Goal: Information Seeking & Learning: Learn about a topic

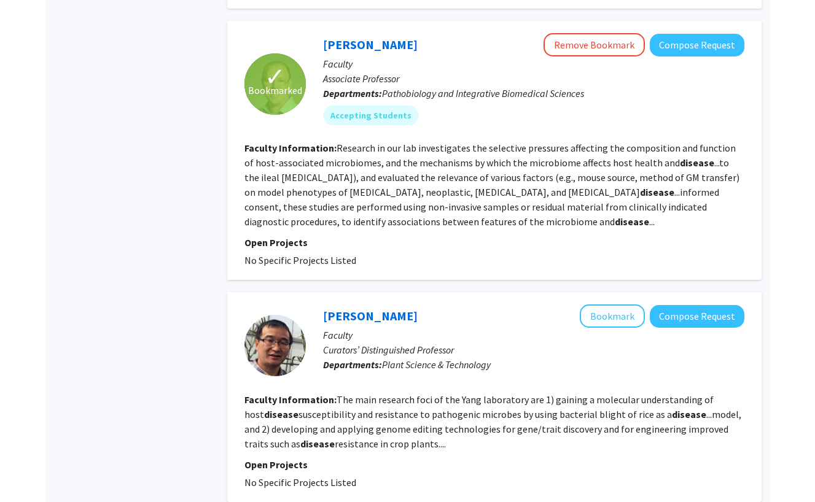
scroll to position [1940, 0]
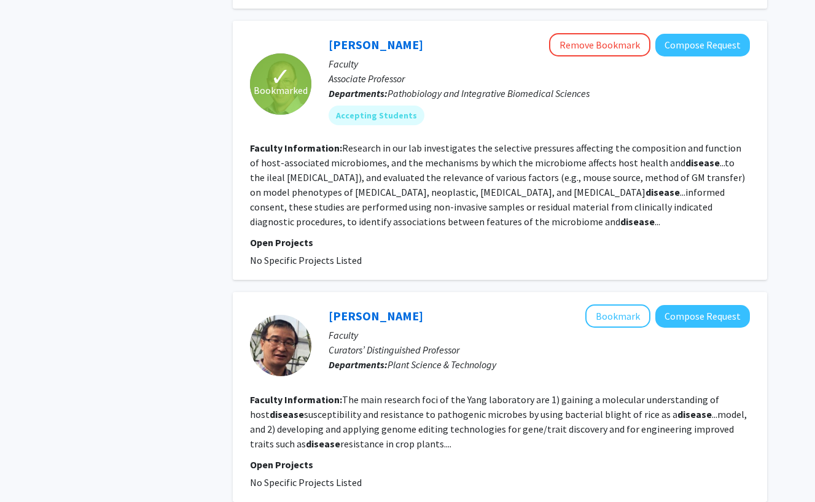
click at [463, 110] on fg-search-faculty "✓ Bookmarked [PERSON_NAME] Remove Bookmark Compose Request Faculty Associate Pr…" at bounding box center [500, 150] width 500 height 235
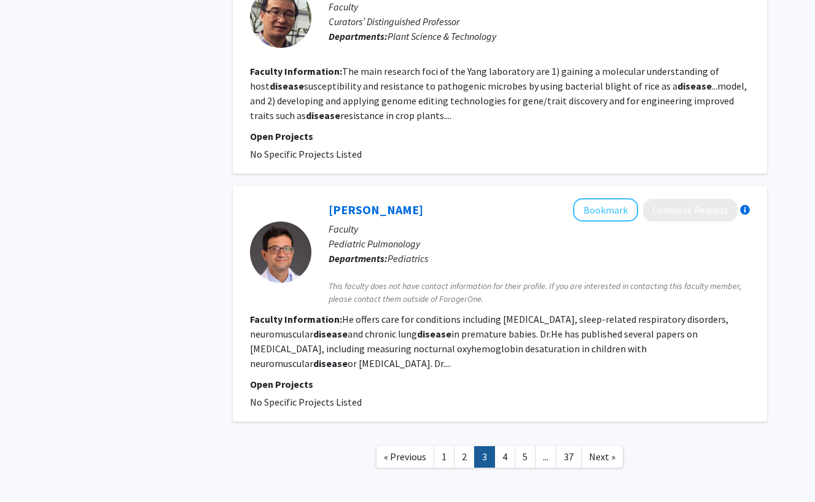
scroll to position [2294, 0]
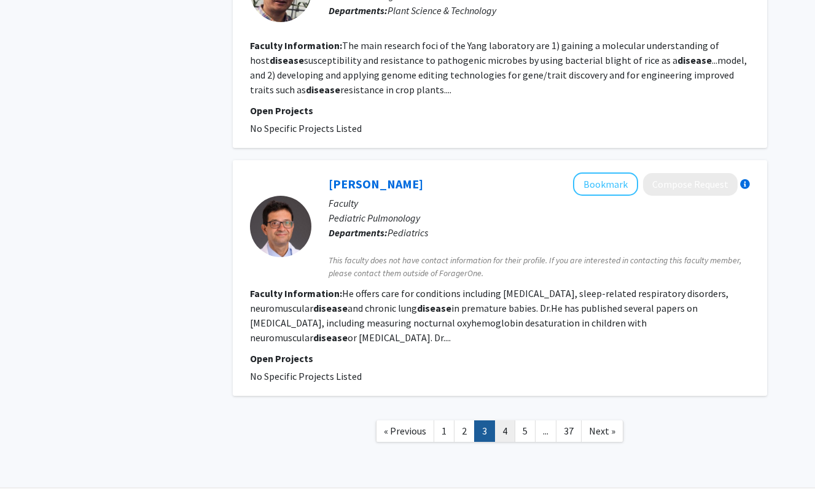
click at [502, 421] on link "4" at bounding box center [504, 431] width 21 height 21
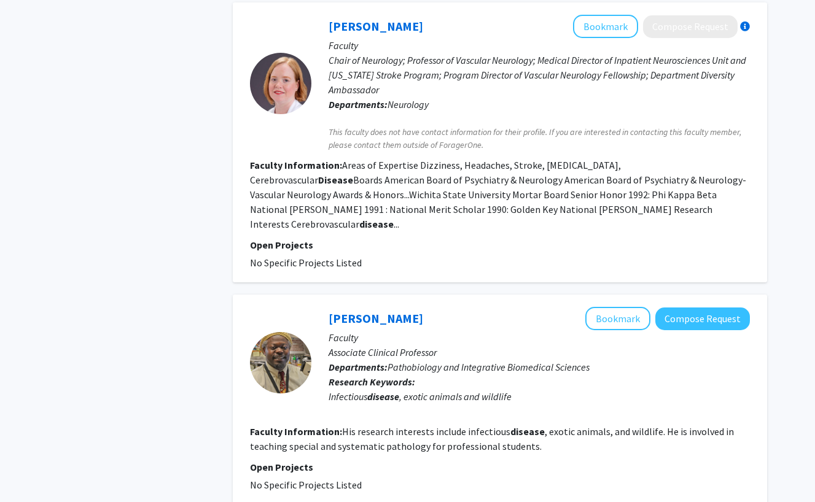
scroll to position [2115, 0]
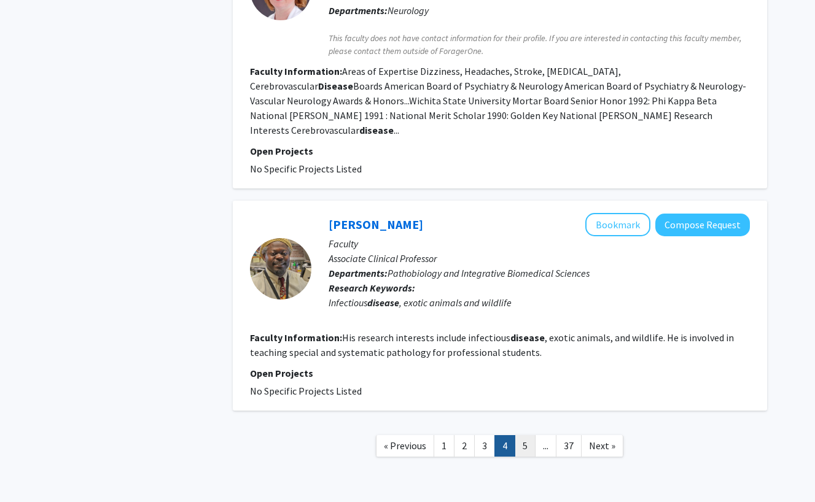
click at [529, 435] on link "5" at bounding box center [524, 445] width 21 height 21
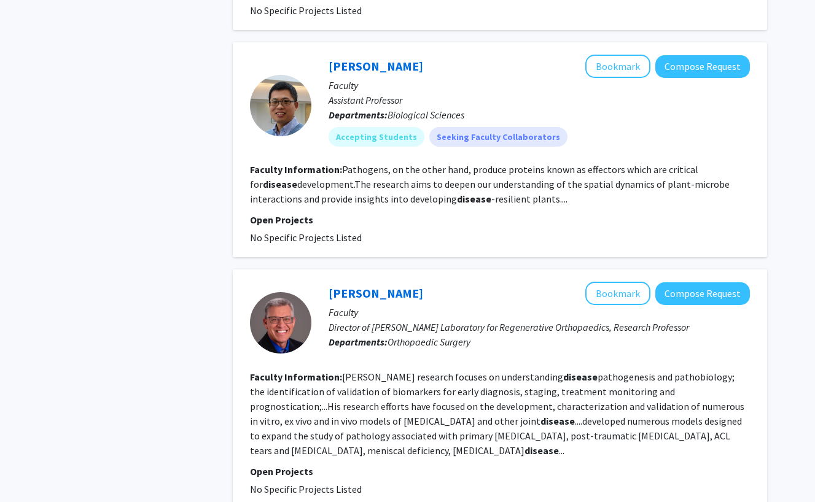
scroll to position [864, 0]
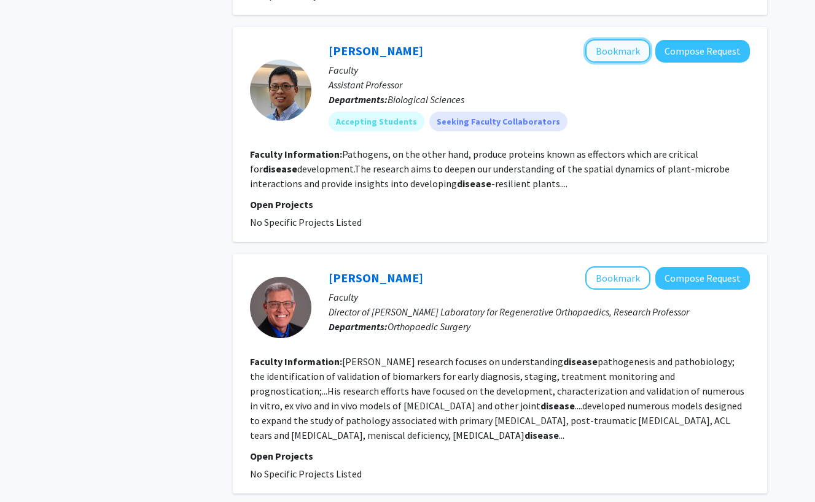
click at [603, 39] on button "Bookmark" at bounding box center [617, 50] width 65 height 23
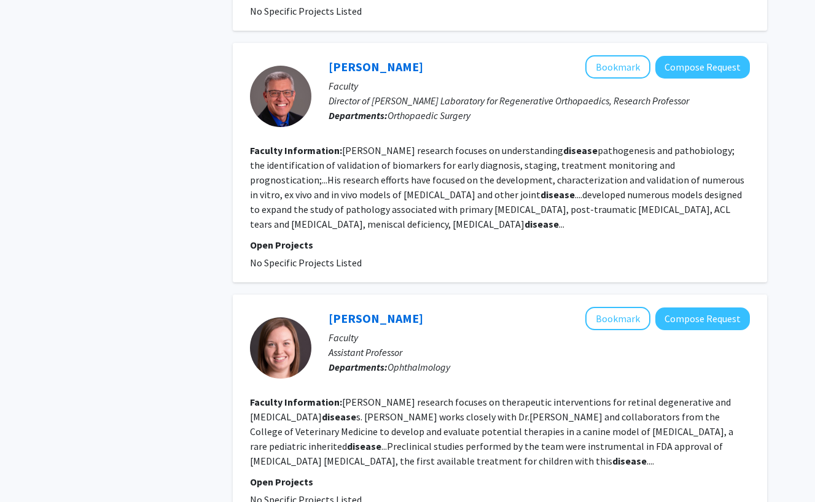
scroll to position [1088, 0]
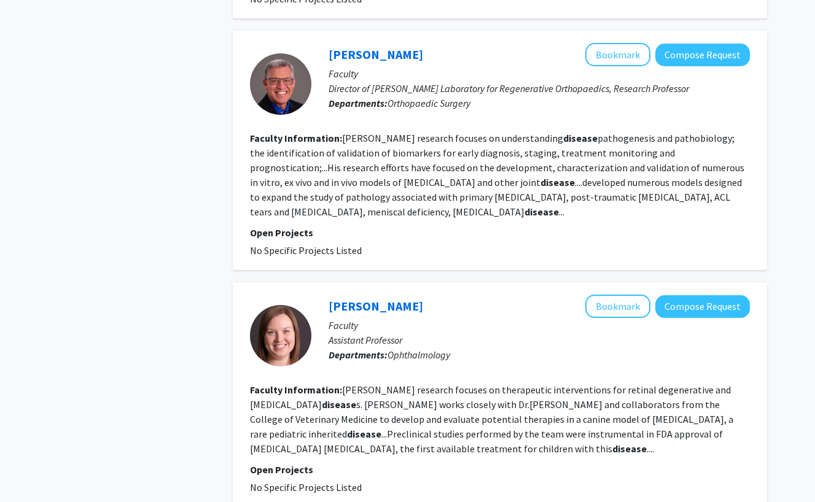
click at [575, 250] on div "[PERSON_NAME] Bookmark Compose Request Faculty Professor Departments: Molecular…" at bounding box center [500, 266] width 534 height 2460
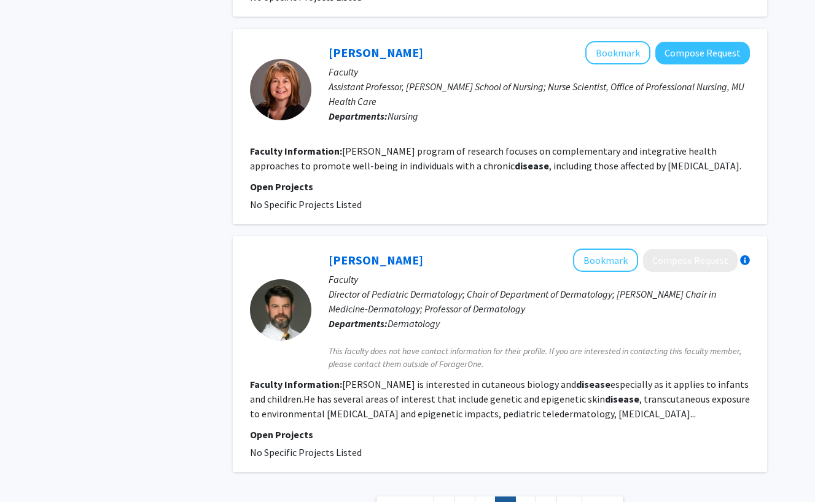
scroll to position [2174, 0]
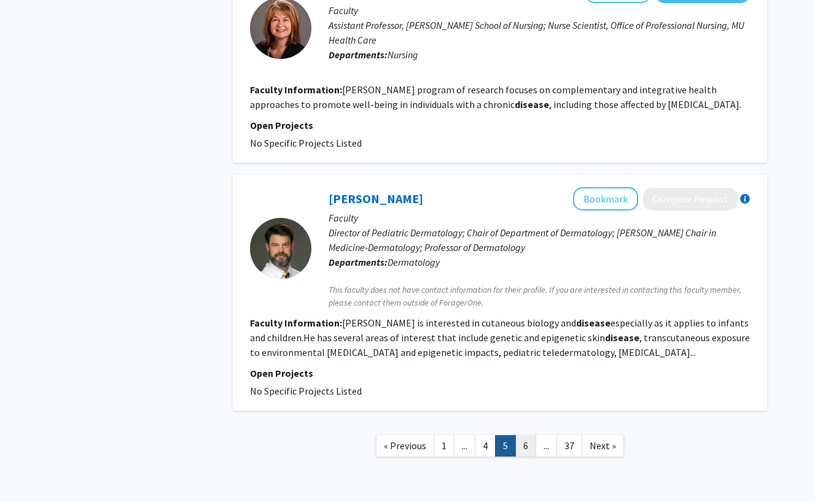
click at [518, 435] on link "6" at bounding box center [525, 445] width 21 height 21
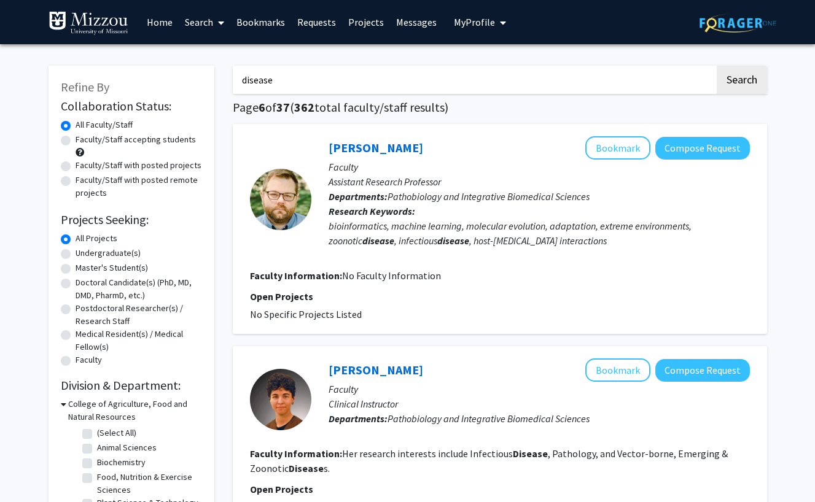
click at [76, 255] on label "Undergraduate(s)" at bounding box center [108, 253] width 65 height 13
click at [76, 255] on input "Undergraduate(s)" at bounding box center [80, 251] width 8 height 8
radio input "true"
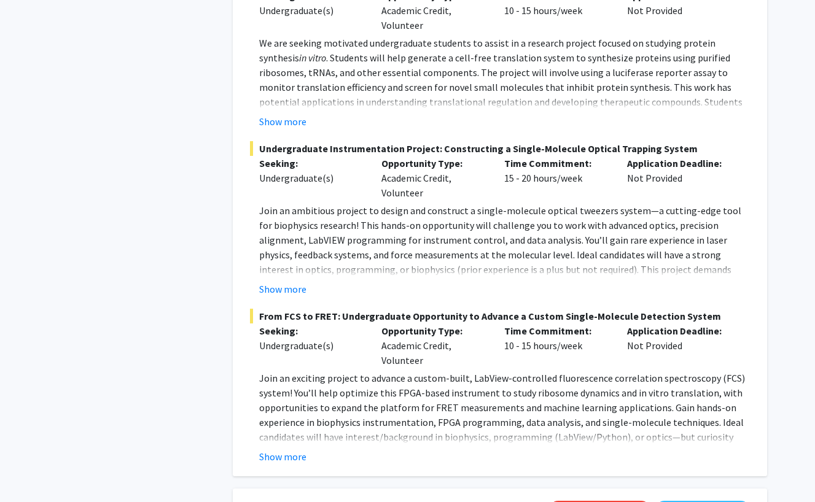
scroll to position [1271, 0]
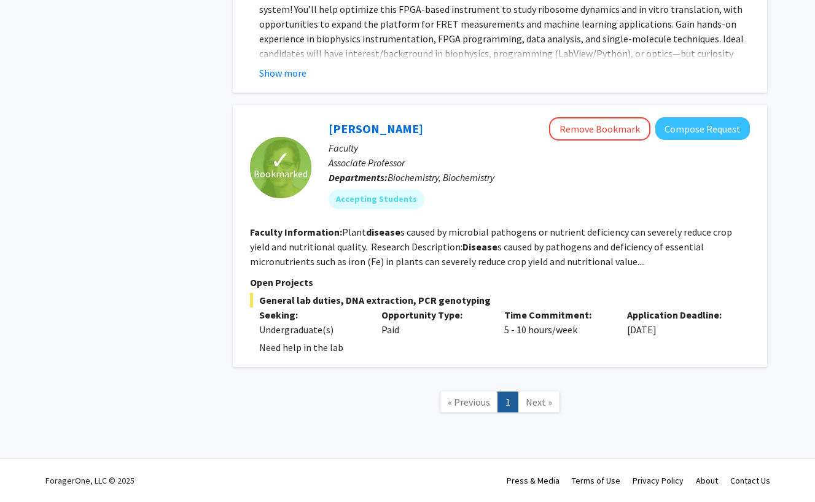
radio input "true"
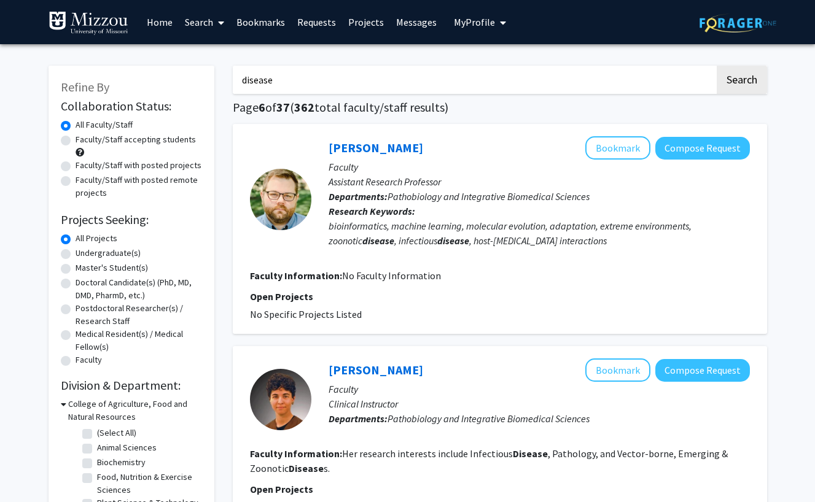
click at [76, 141] on label "Faculty/Staff accepting students" at bounding box center [136, 139] width 120 height 13
click at [76, 141] on input "Faculty/Staff accepting students" at bounding box center [80, 137] width 8 height 8
radio input "true"
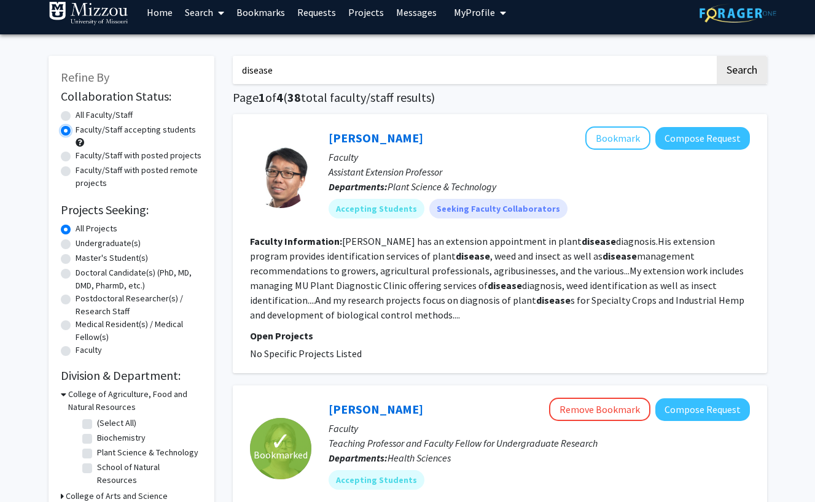
scroll to position [18, 0]
